Goal: Task Accomplishment & Management: Manage account settings

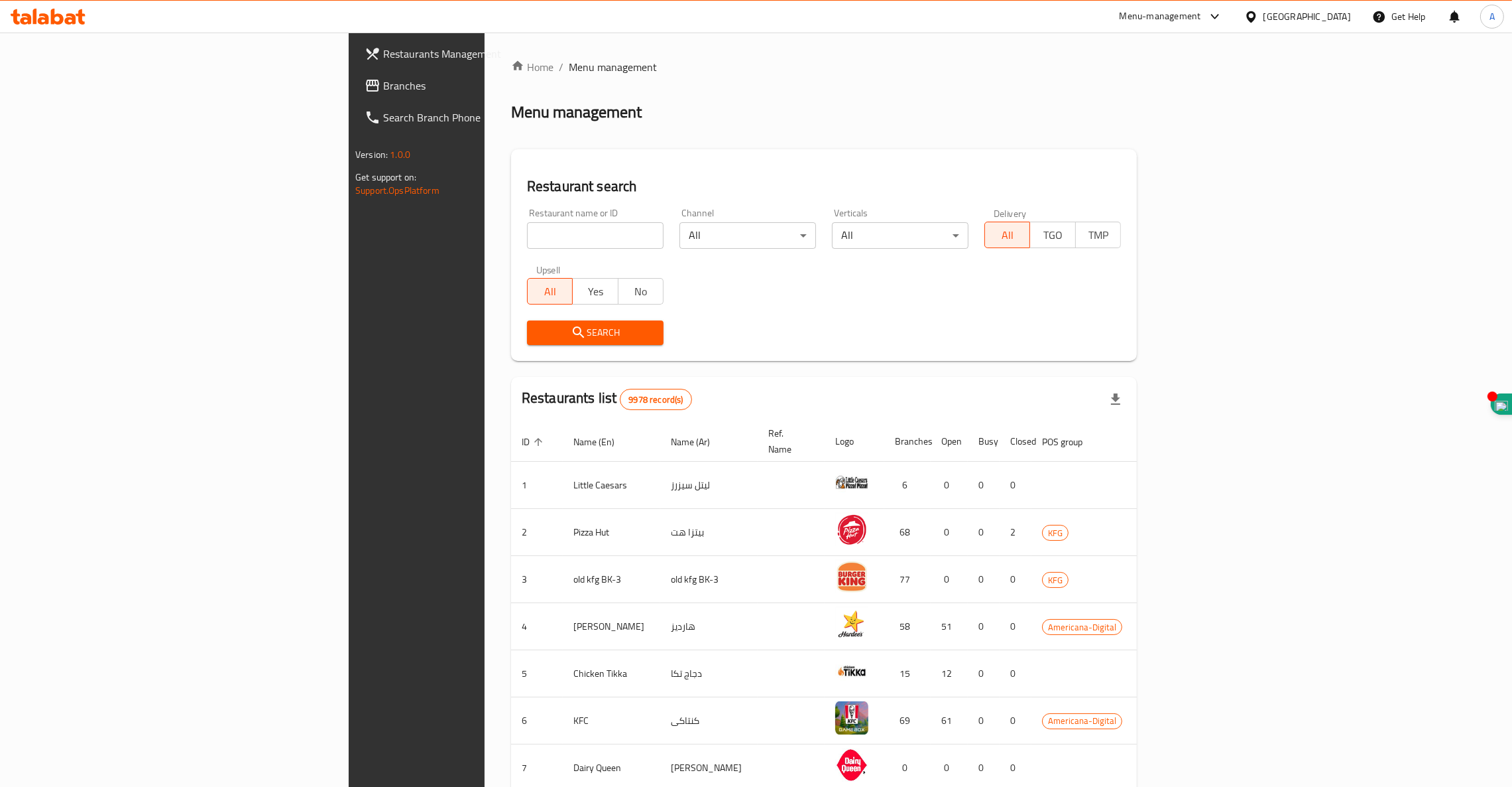
click at [527, 235] on input "search" at bounding box center [595, 235] width 137 height 27
click at [538, 329] on span "Search" at bounding box center [596, 332] width 115 height 16
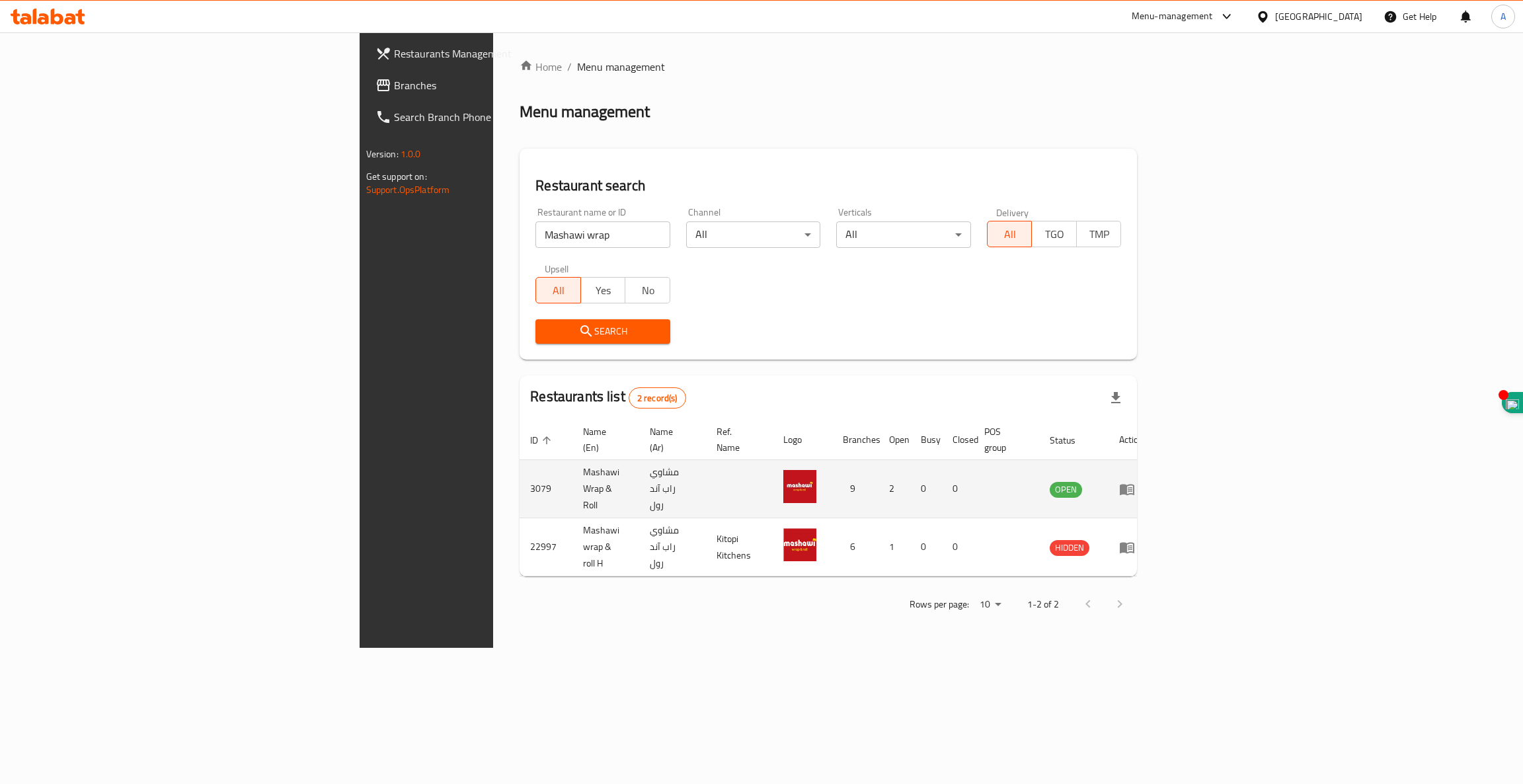
click at [519, 473] on td "3079" at bounding box center [546, 489] width 53 height 58
copy td "3079"
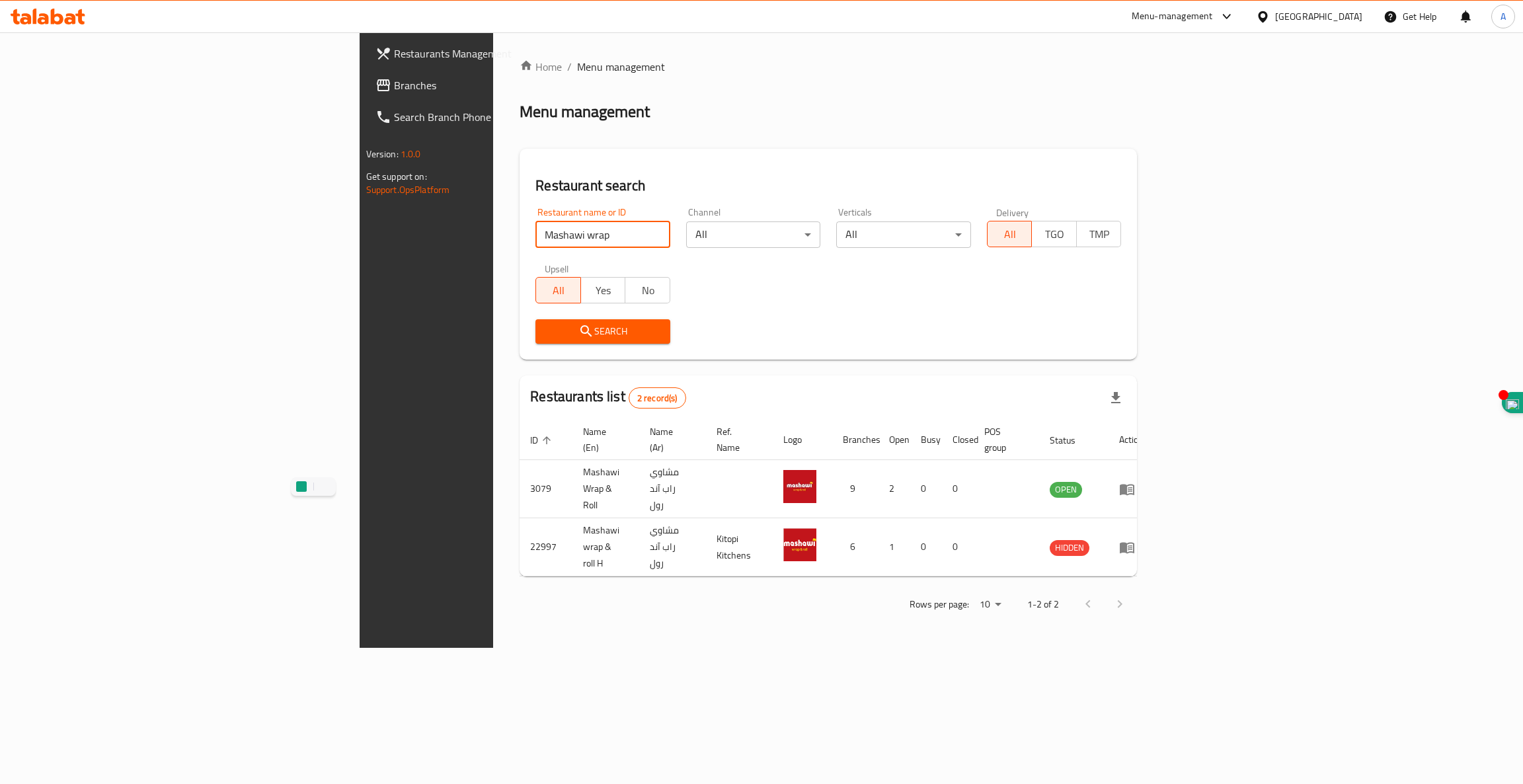
drag, startPoint x: 398, startPoint y: 233, endPoint x: 22, endPoint y: 244, distance: 376.2
click at [360, 244] on div "Restaurants Management Branches Search Branch Phone Version: 1.0.0 Get support …" at bounding box center [762, 340] width 805 height 615
type input "[PERSON_NAME]"
click button "Search" at bounding box center [603, 332] width 135 height 25
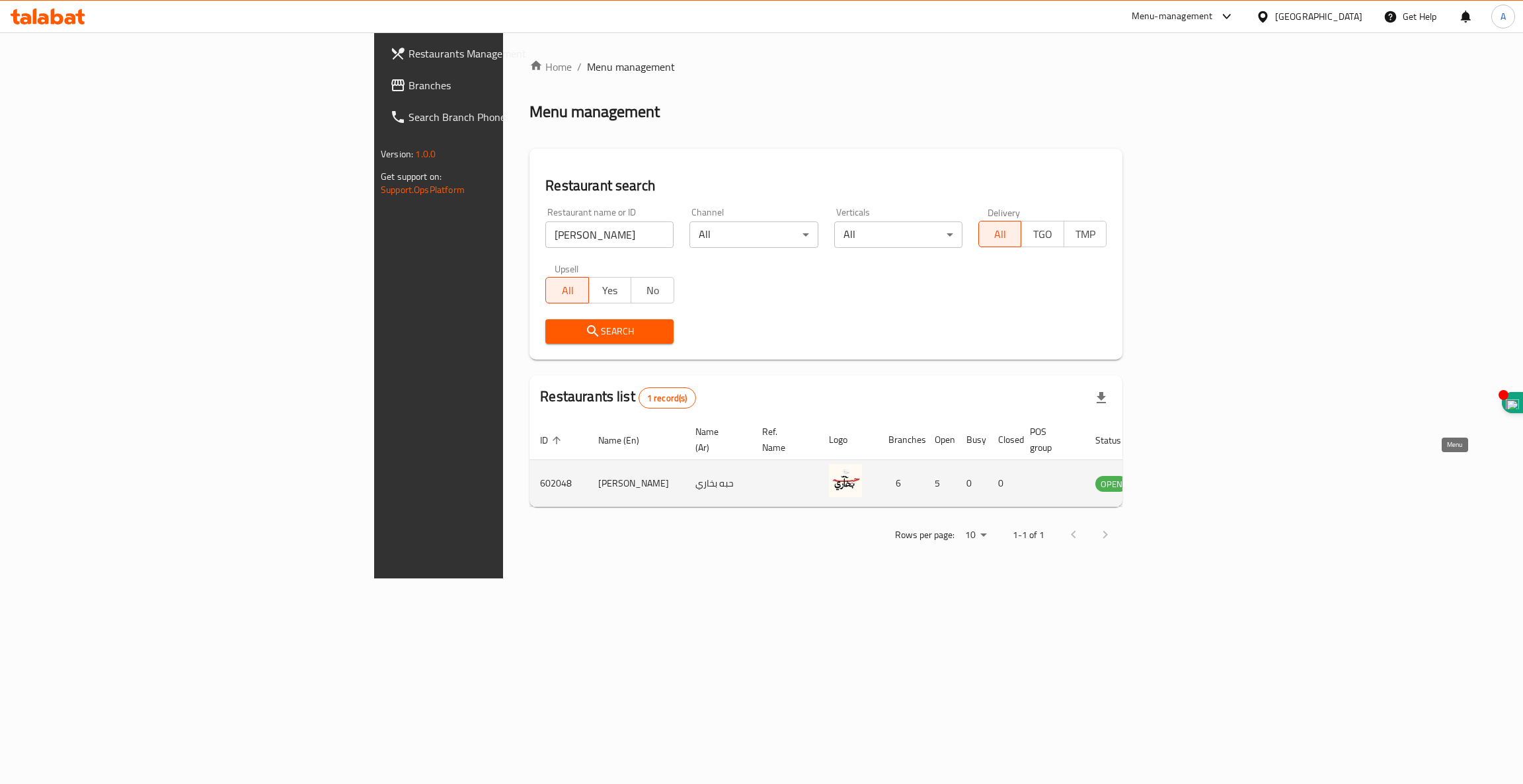
click at [1180, 478] on icon "enhanced table" at bounding box center [1172, 483] width 15 height 11
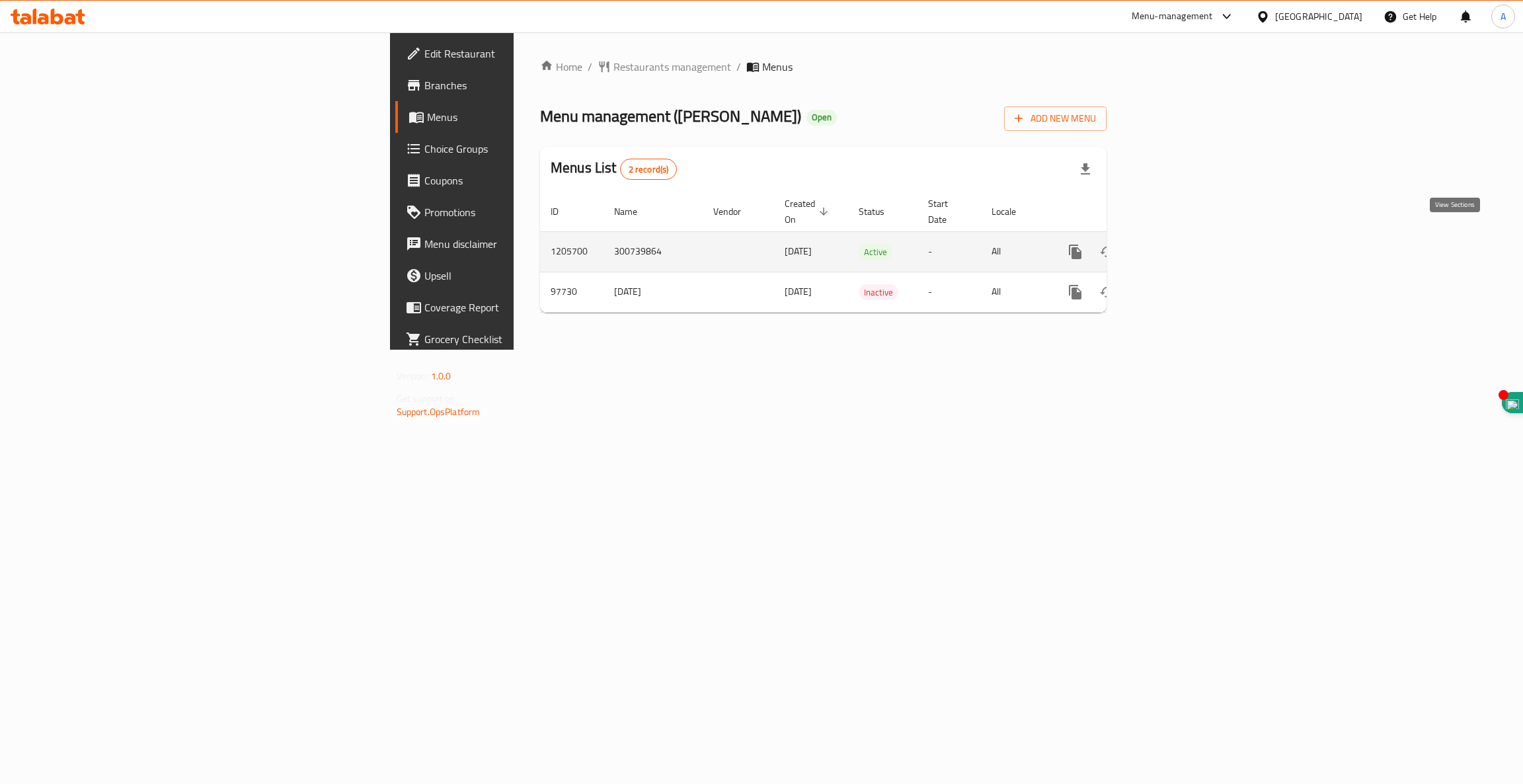
click at [1178, 244] on icon "enhanced table" at bounding box center [1171, 252] width 16 height 16
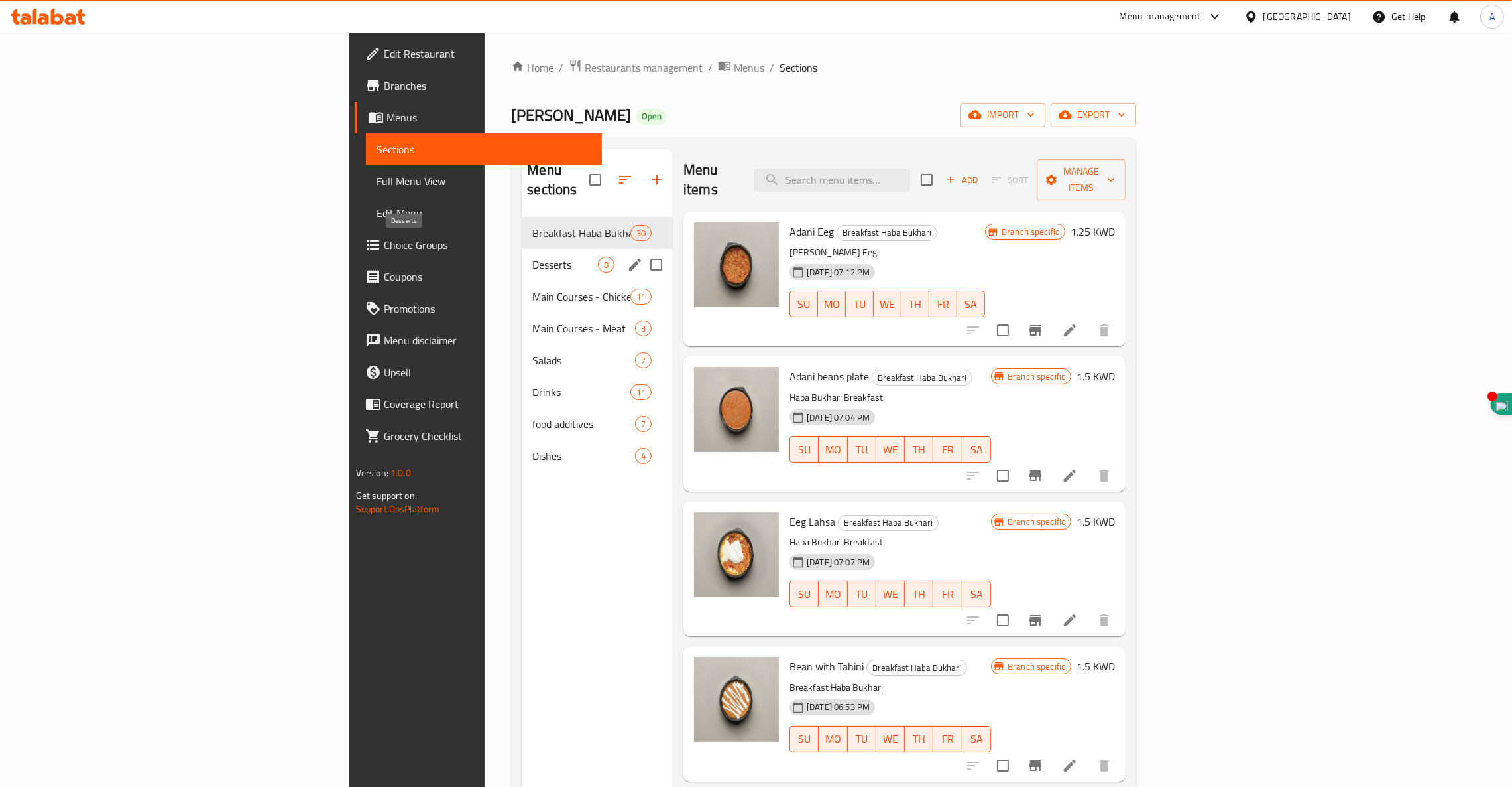
click at [532, 257] on span "Desserts" at bounding box center [565, 265] width 65 height 16
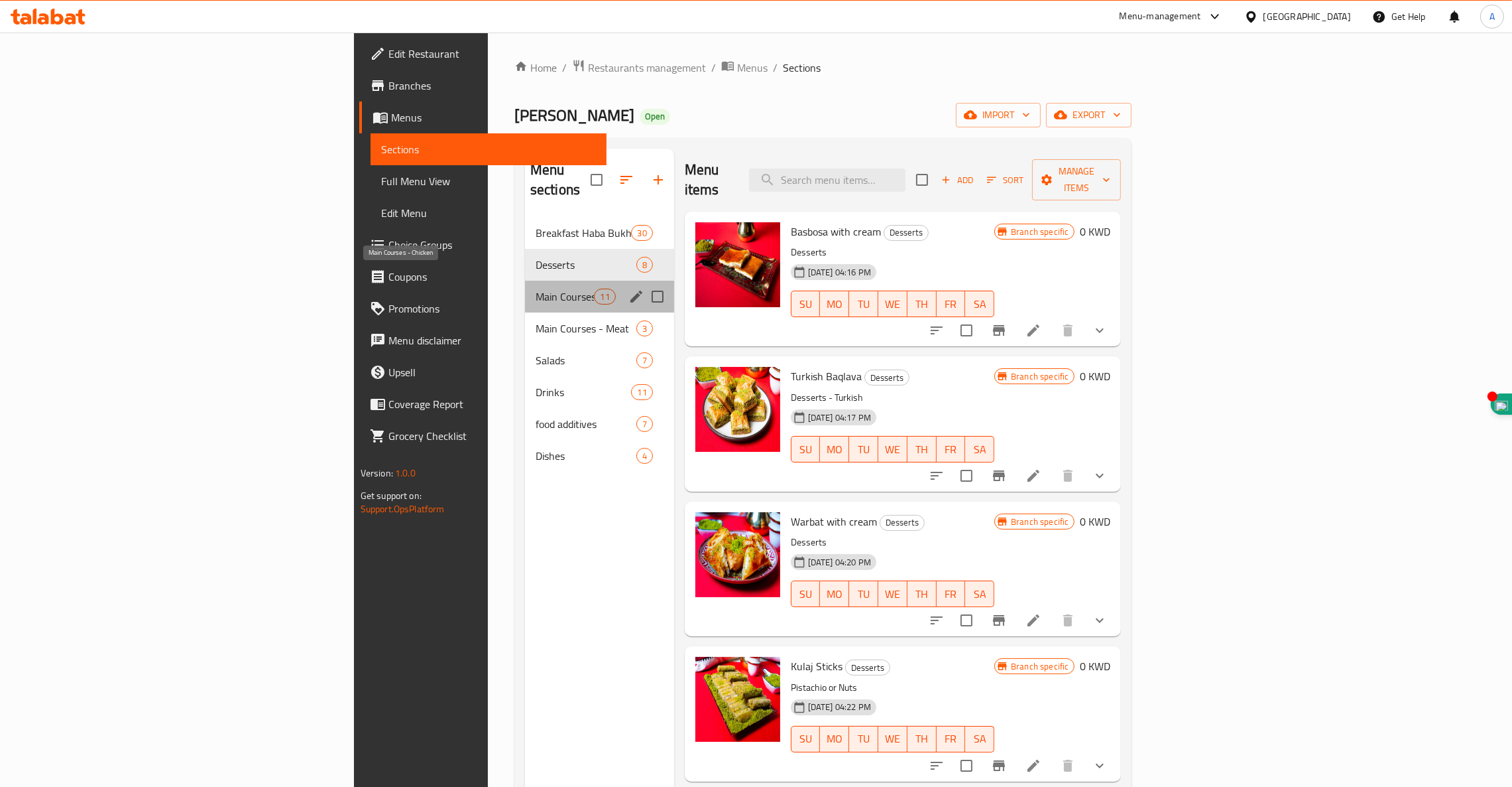
click at [536, 289] on span "Main Courses - Chicken" at bounding box center [565, 297] width 59 height 16
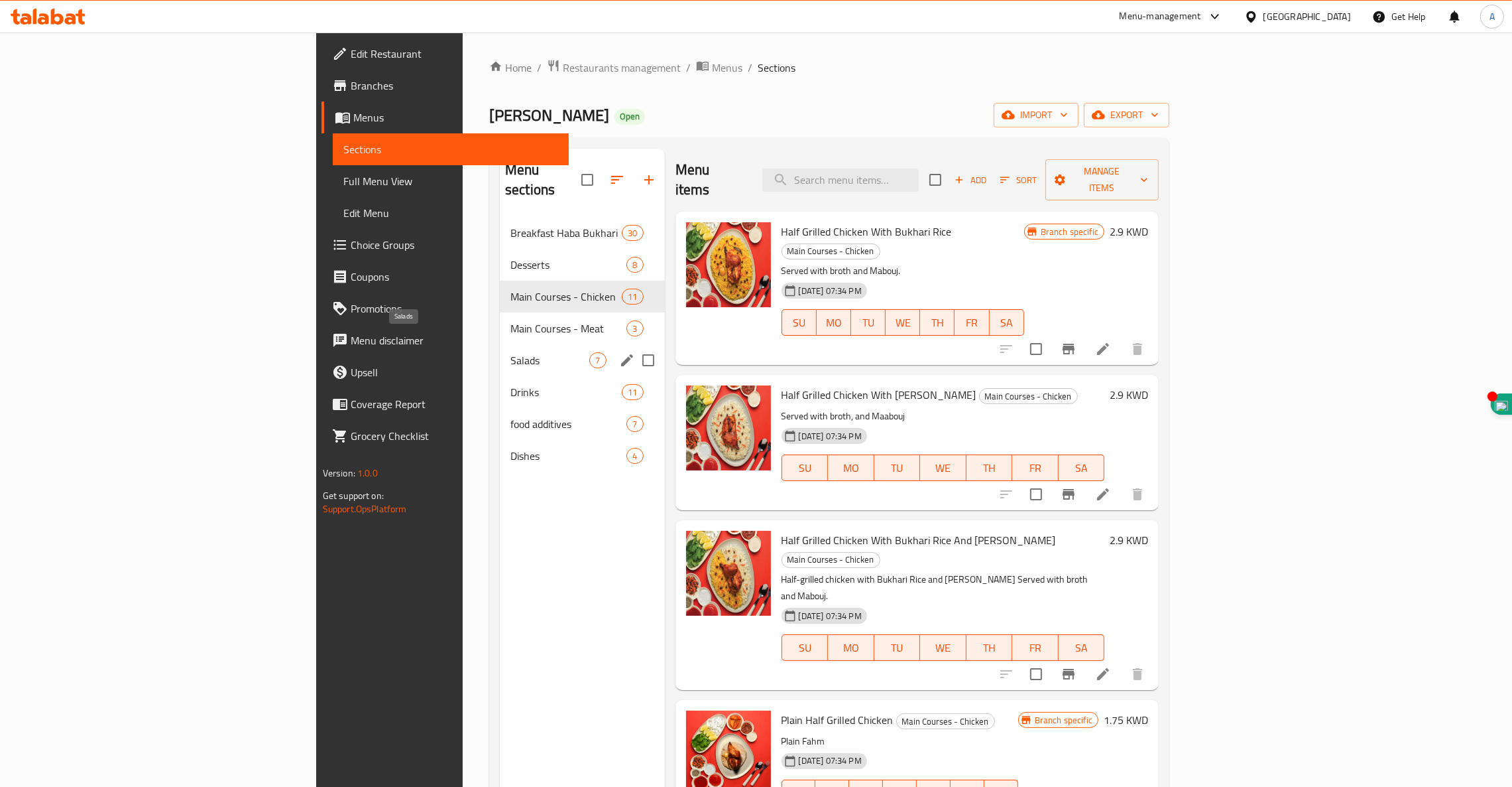
click at [511, 353] on span "Salads" at bounding box center [550, 360] width 79 height 16
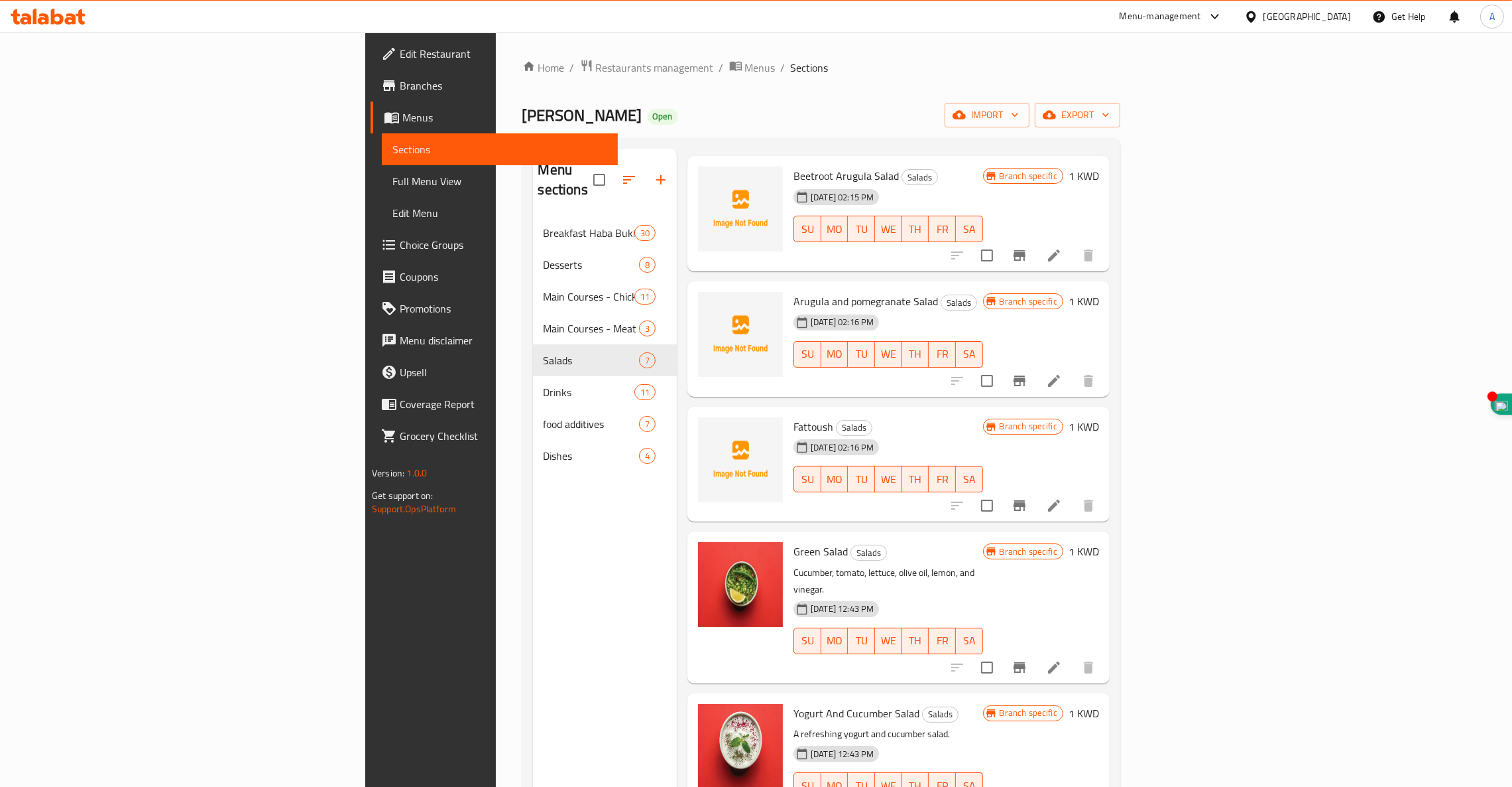
scroll to position [180, 0]
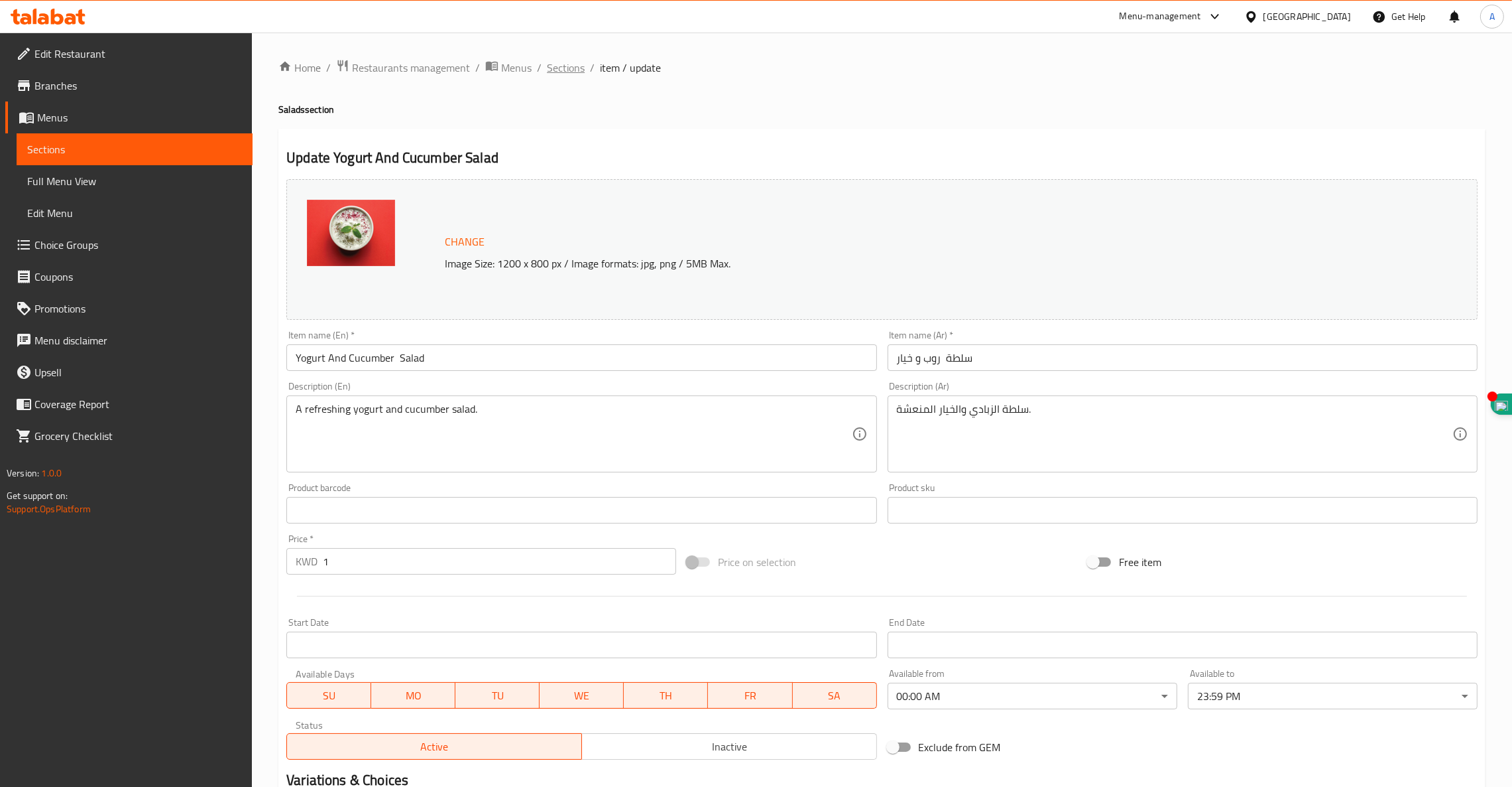
click at [572, 68] on span "Sections" at bounding box center [566, 67] width 38 height 16
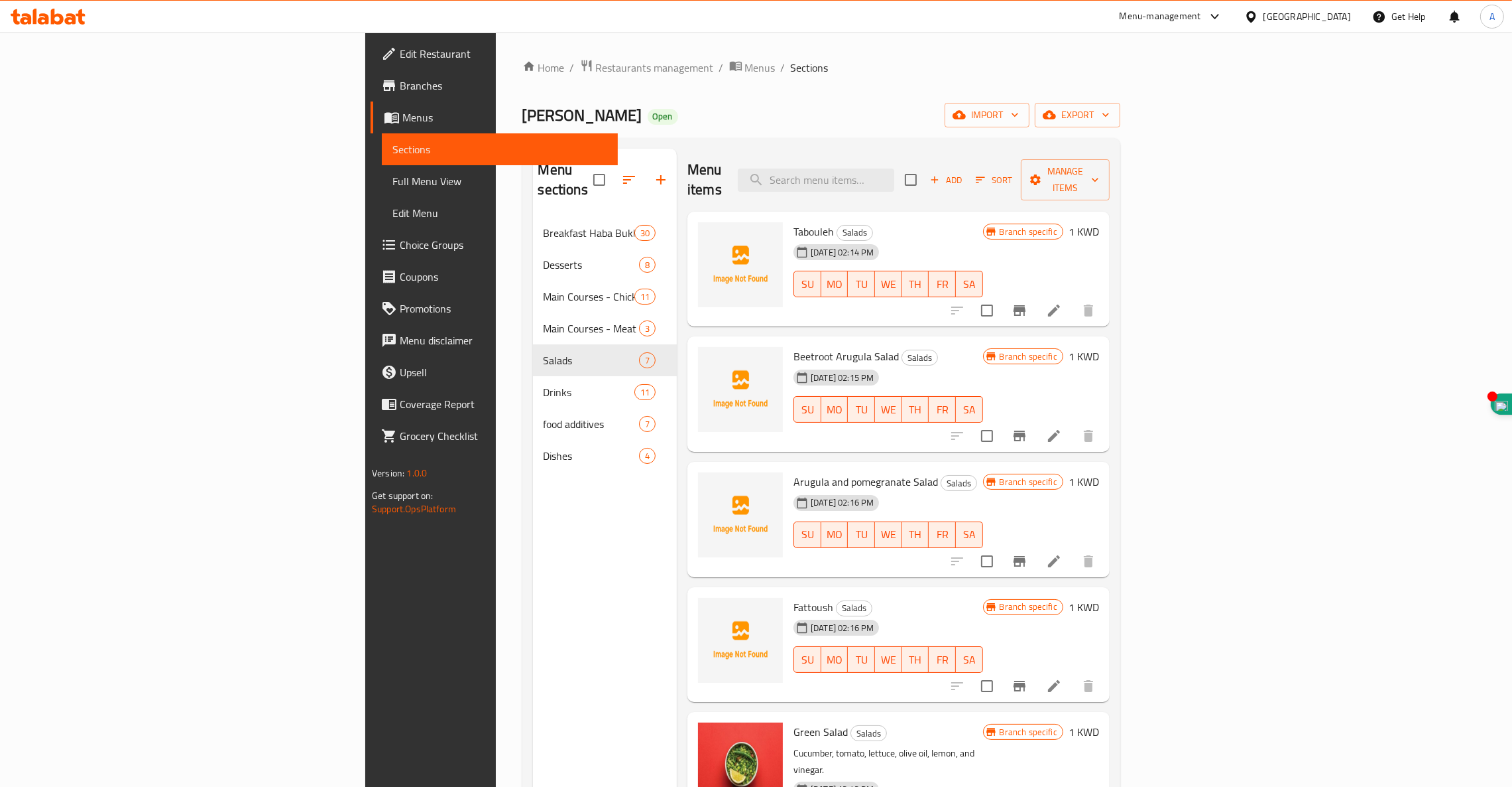
scroll to position [181, 0]
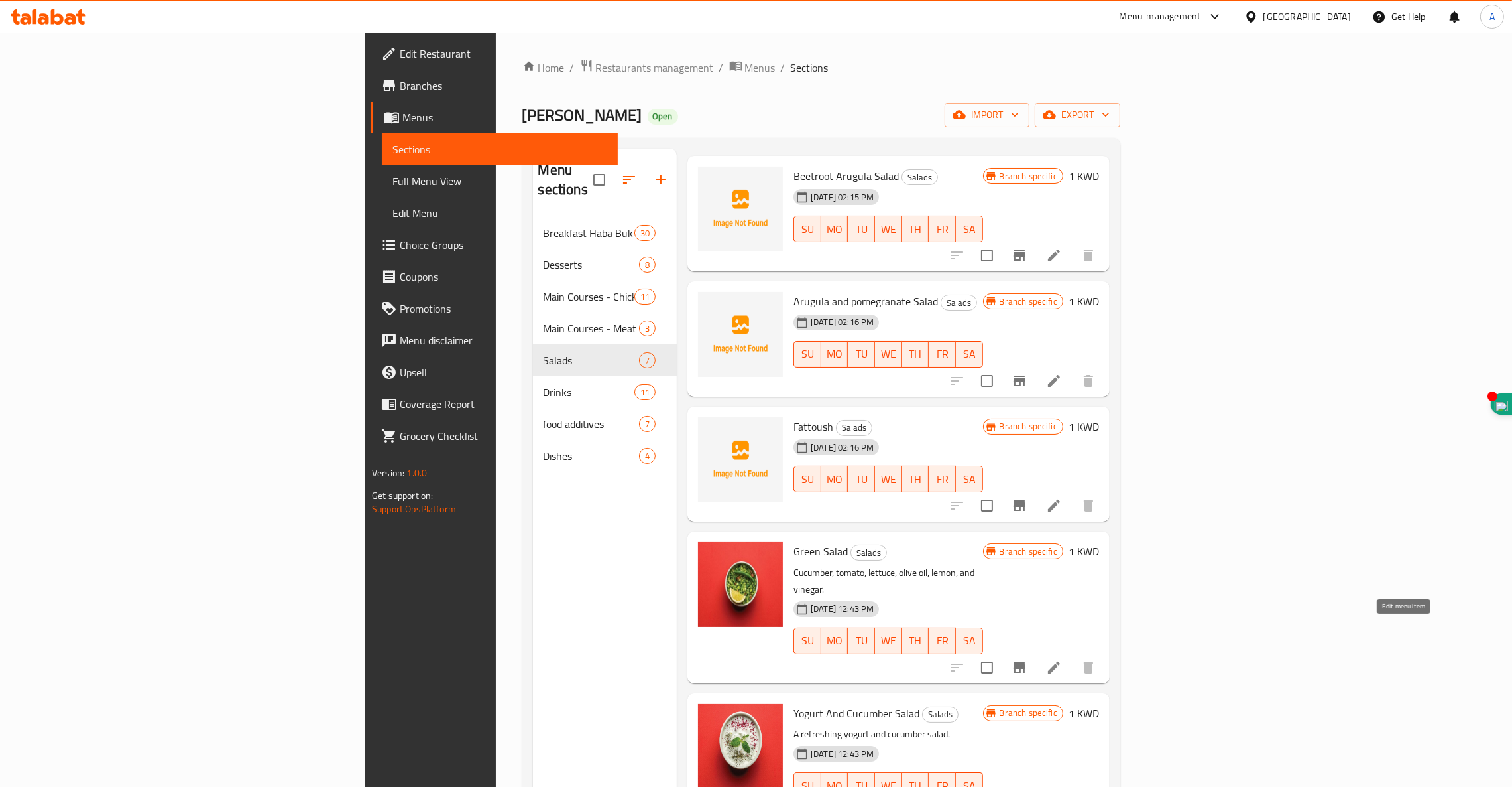
click at [1060, 661] on icon at bounding box center [1055, 667] width 12 height 12
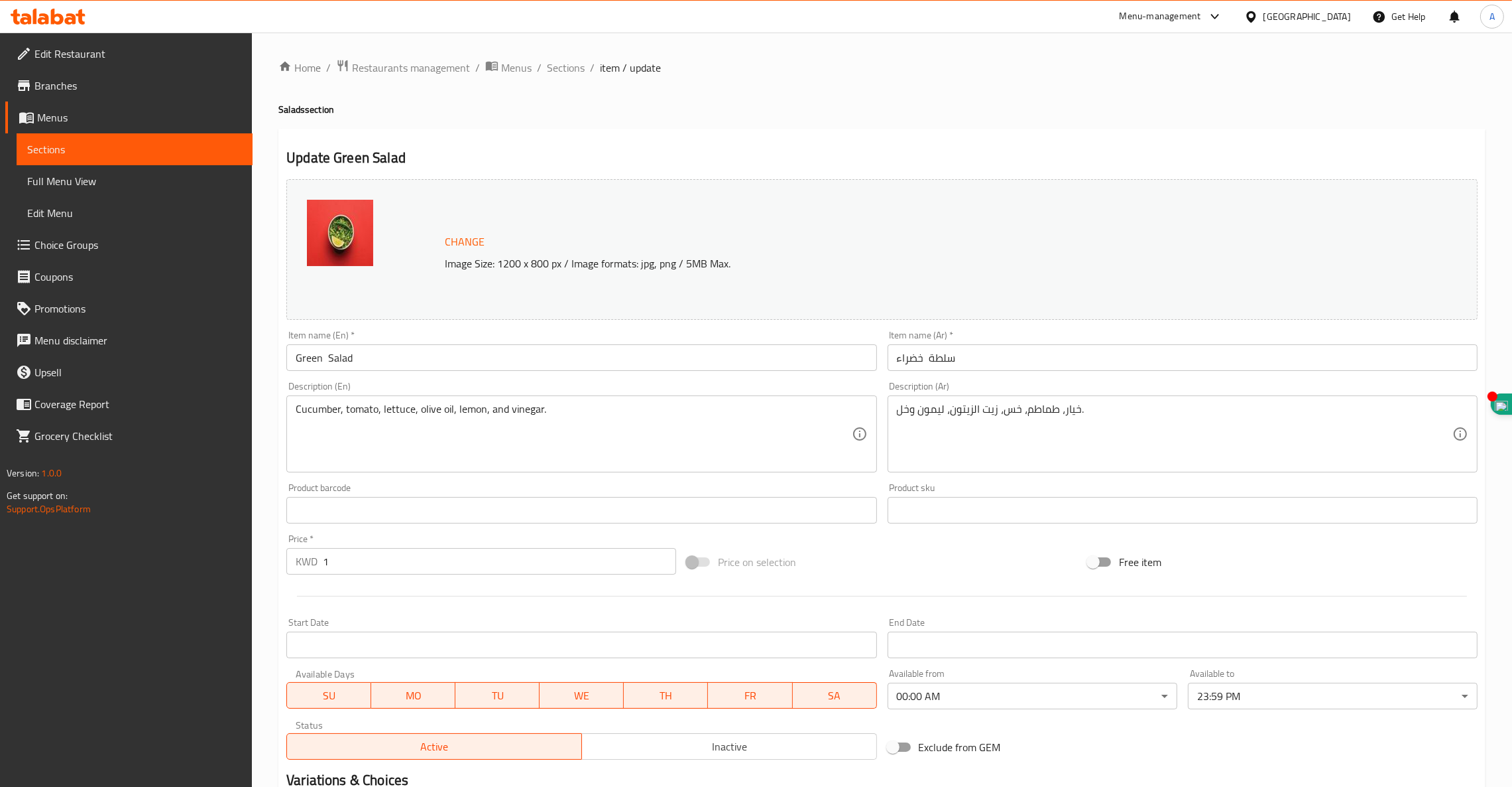
scroll to position [168, 0]
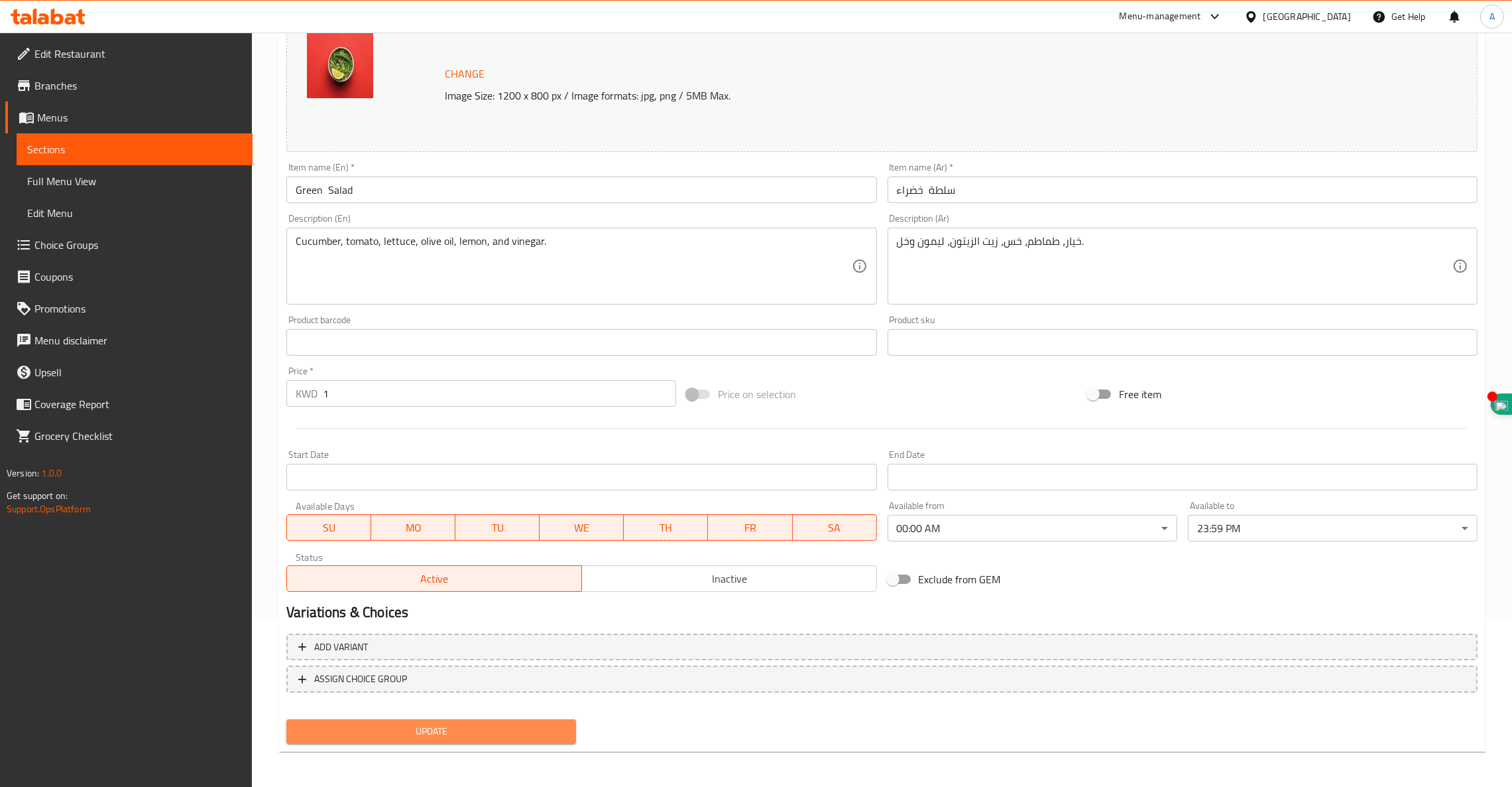
click at [443, 738] on span "Update" at bounding box center [432, 731] width 268 height 16
